Goal: Navigation & Orientation: Find specific page/section

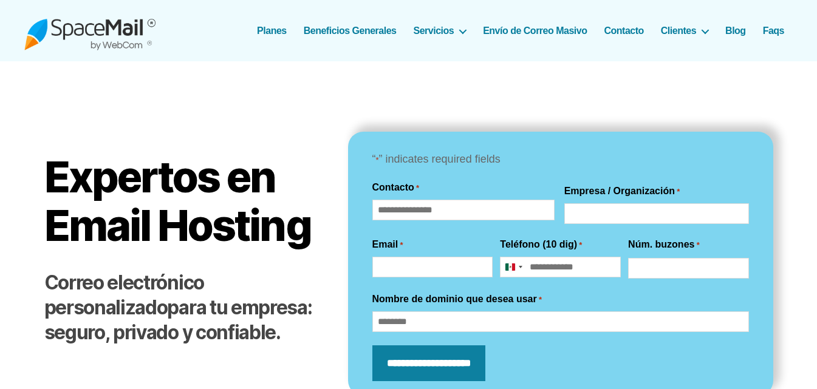
click at [106, 30] on img at bounding box center [89, 30] width 131 height 39
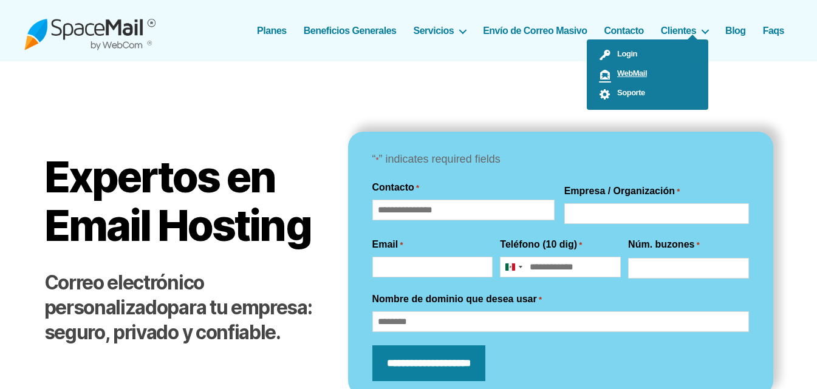
click at [635, 67] on link "WebMail" at bounding box center [647, 74] width 121 height 19
click at [622, 50] on span "Login" at bounding box center [624, 53] width 26 height 9
click at [625, 94] on span "Soporte" at bounding box center [628, 92] width 34 height 9
click at [627, 70] on span "WebMail" at bounding box center [629, 73] width 36 height 9
click at [627, 90] on span "Soporte" at bounding box center [628, 92] width 34 height 9
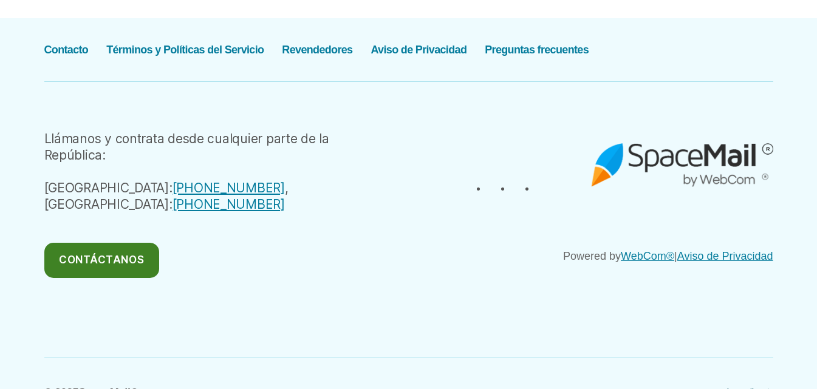
scroll to position [2460, 0]
